Goal: Find specific page/section: Find specific page/section

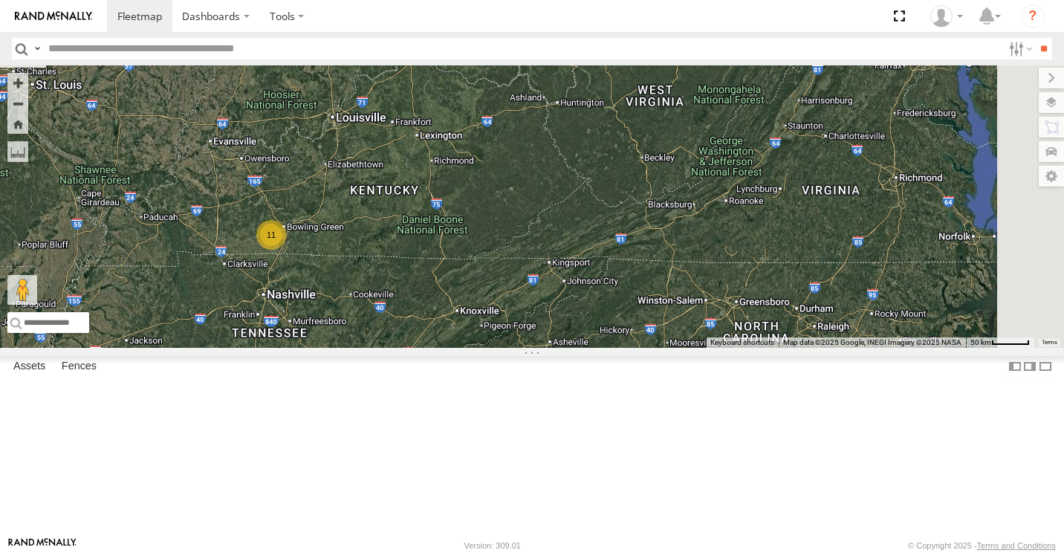
drag, startPoint x: 652, startPoint y: 198, endPoint x: 692, endPoint y: 443, distance: 249.1
click at [692, 348] on div "11 15883P 5090" at bounding box center [532, 206] width 1064 height 282
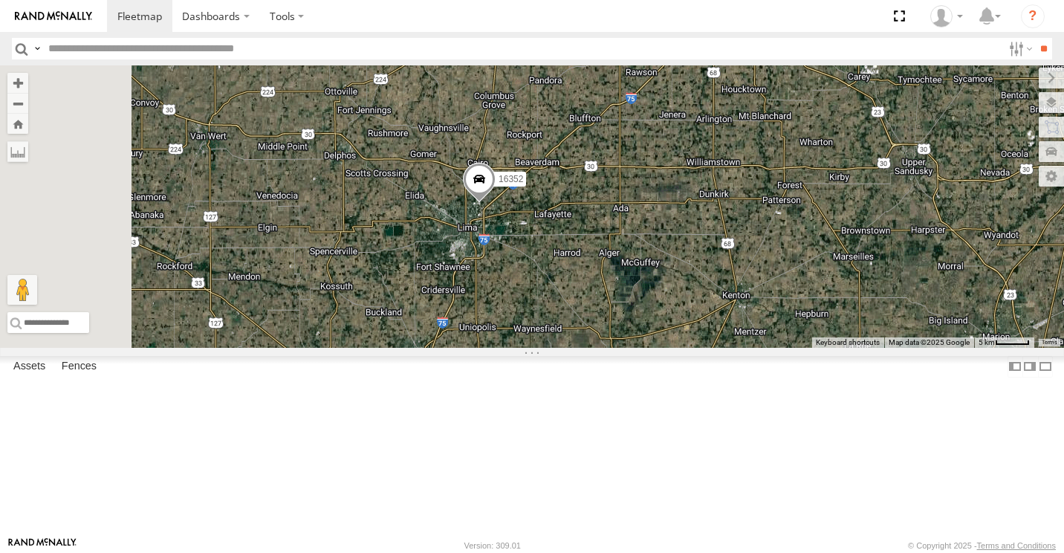
drag, startPoint x: 550, startPoint y: 363, endPoint x: 651, endPoint y: 264, distance: 141.8
click at [650, 265] on div "15883P 5090 15732 5210 282 10652 15964P 16352" at bounding box center [532, 206] width 1064 height 282
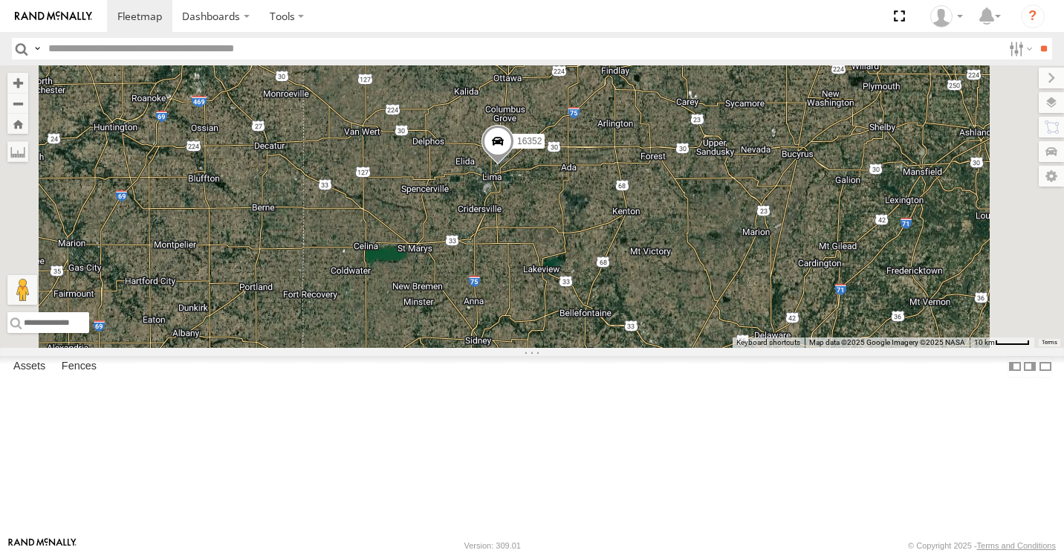
click at [296, 41] on input "text" at bounding box center [522, 49] width 960 height 22
type input "****"
click at [1039, 48] on input "**" at bounding box center [1043, 49] width 17 height 22
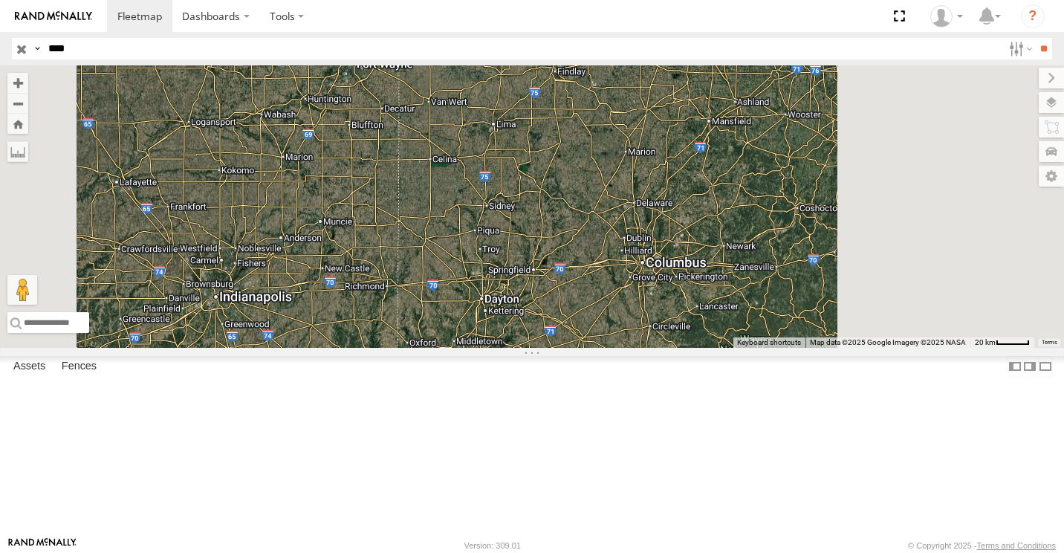
drag, startPoint x: 828, startPoint y: 441, endPoint x: 647, endPoint y: 14, distance: 463.7
click at [649, 25] on body "Dashboards ?" at bounding box center [532, 276] width 1064 height 553
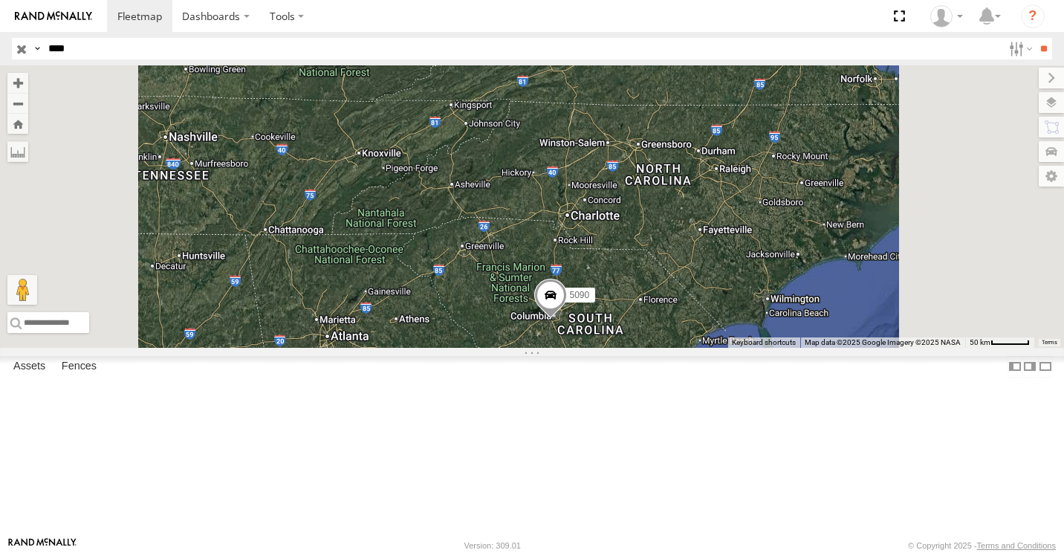
drag, startPoint x: 699, startPoint y: 418, endPoint x: 685, endPoint y: 376, distance: 44.6
click at [685, 348] on div "5090" at bounding box center [532, 206] width 1064 height 282
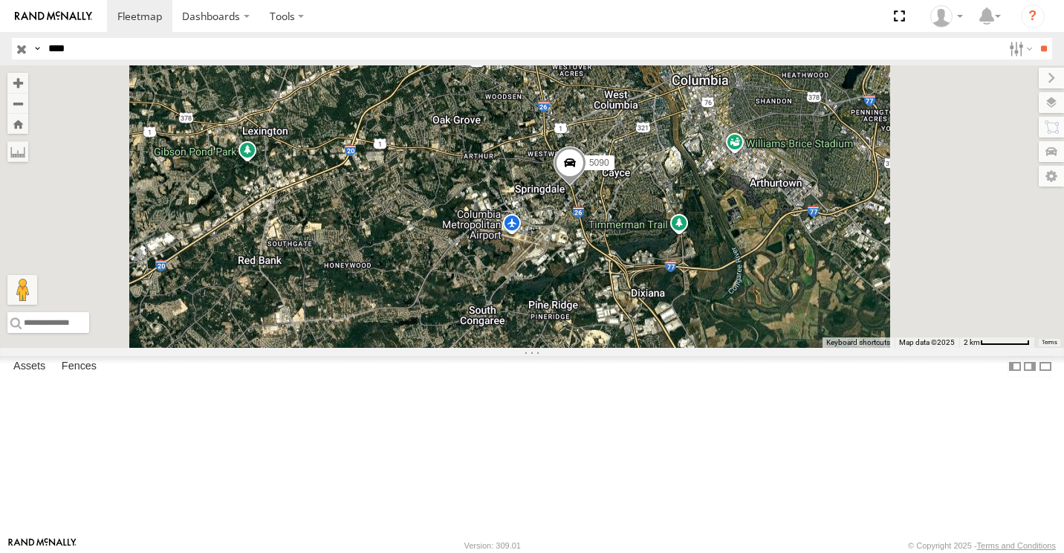
click at [586, 186] on span at bounding box center [569, 166] width 33 height 40
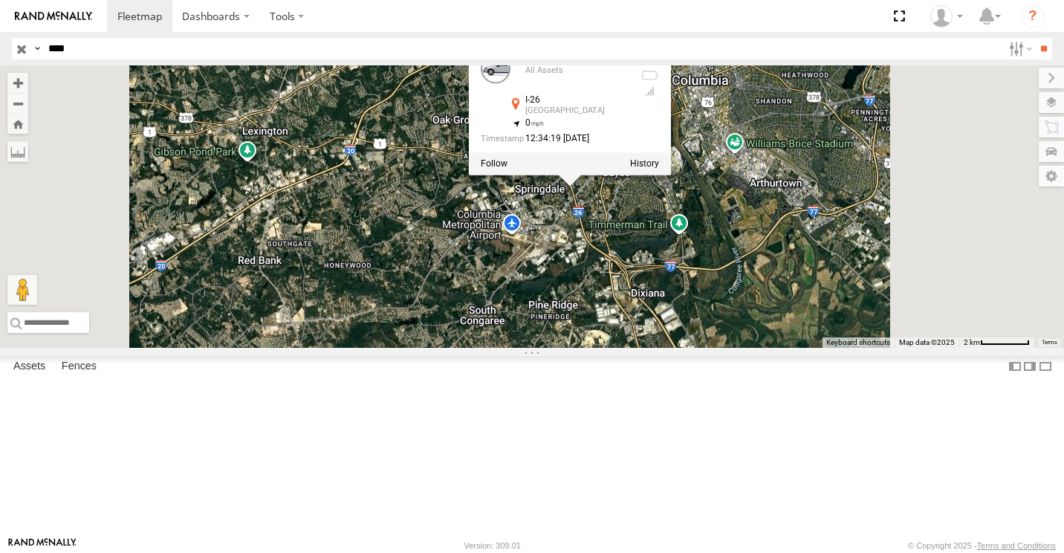
click at [738, 348] on div "5090 5090 All Assets I-26 [GEOGRAPHIC_DATA] 33.96025 , -81.09527 0 12:34:19 [DA…" at bounding box center [532, 206] width 1064 height 282
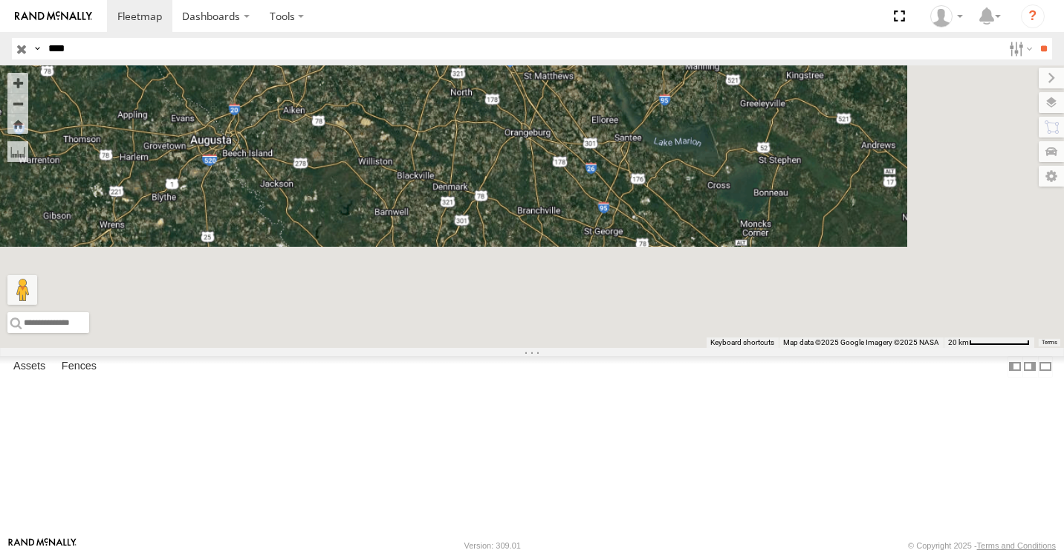
drag, startPoint x: 904, startPoint y: 459, endPoint x: 731, endPoint y: 77, distance: 419.2
click at [740, 98] on div "5090" at bounding box center [532, 206] width 1064 height 282
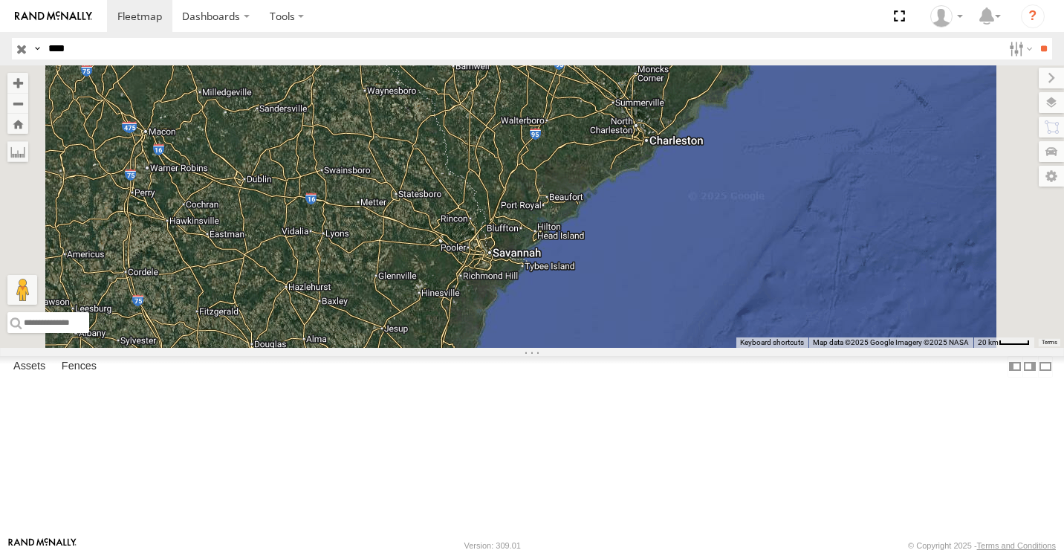
drag, startPoint x: 767, startPoint y: 302, endPoint x: 792, endPoint y: 400, distance: 102.0
click at [791, 348] on div "5090" at bounding box center [532, 206] width 1064 height 282
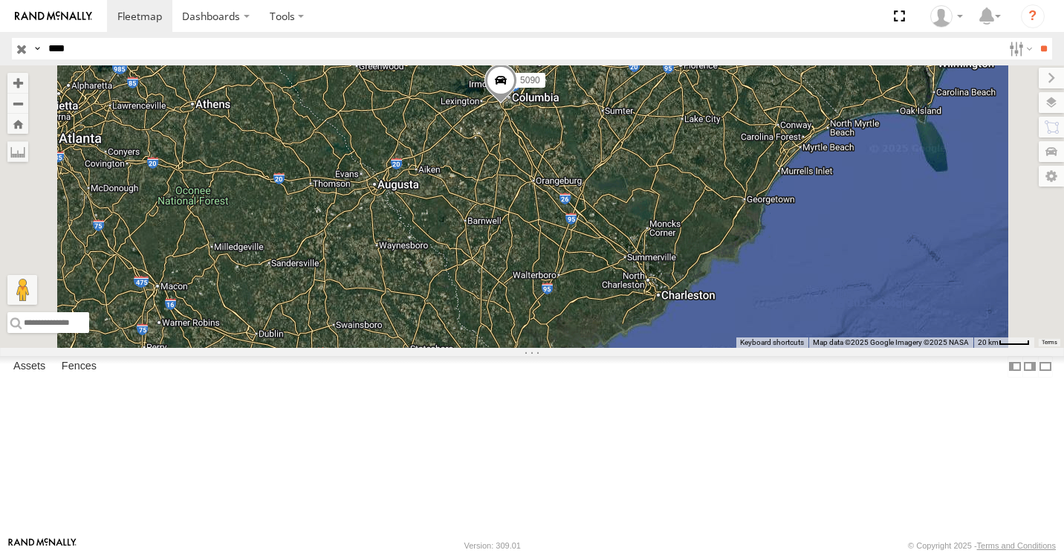
drag, startPoint x: 765, startPoint y: 208, endPoint x: 771, endPoint y: 353, distance: 145.0
click at [771, 348] on div "5090" at bounding box center [532, 206] width 1064 height 282
